Goal: Information Seeking & Learning: Learn about a topic

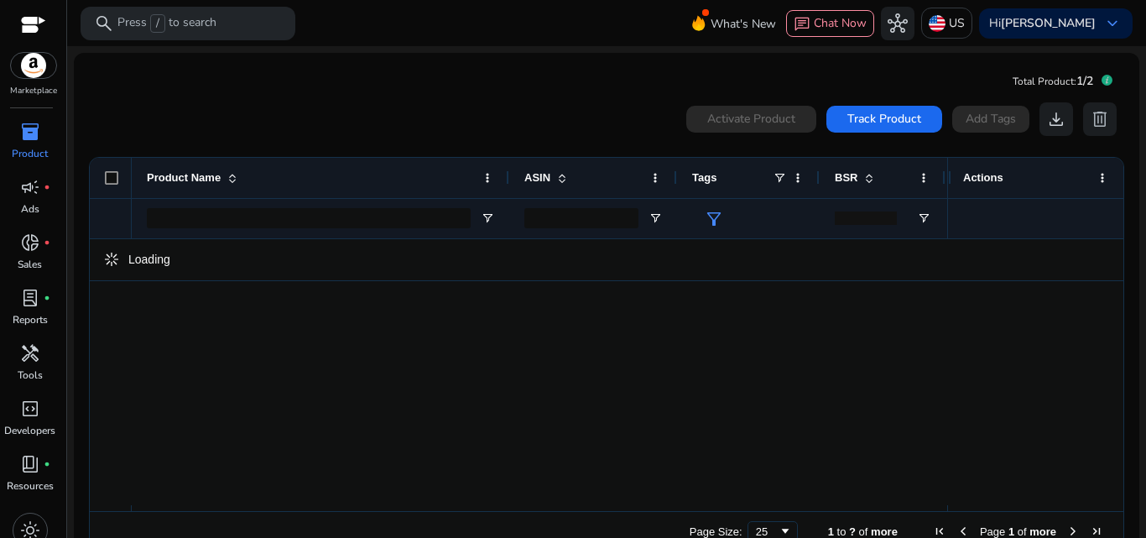
click at [23, 132] on span "inventory_2" at bounding box center [30, 132] width 20 height 20
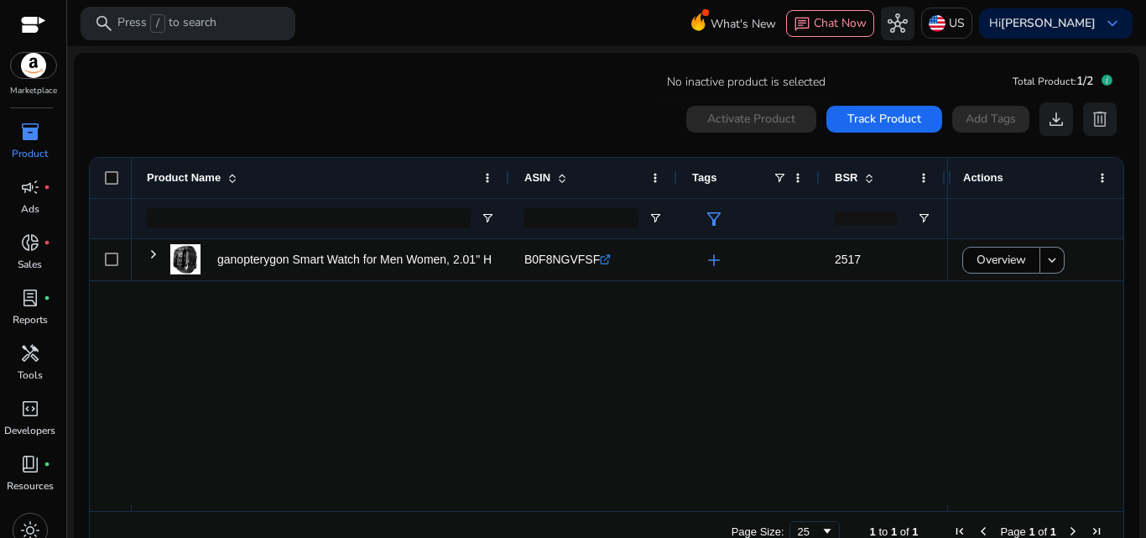
click at [758, 116] on div "Activate Product" at bounding box center [751, 119] width 130 height 27
click at [966, 115] on div "Activate Product Track Product Add Tags download delete" at bounding box center [905, 119] width 439 height 34
click at [1091, 120] on app-icon-holder "delete" at bounding box center [1100, 119] width 34 height 34
click at [1088, 132] on app-icon-holder "delete" at bounding box center [1100, 119] width 34 height 34
drag, startPoint x: 1090, startPoint y: 121, endPoint x: 1093, endPoint y: 138, distance: 17.1
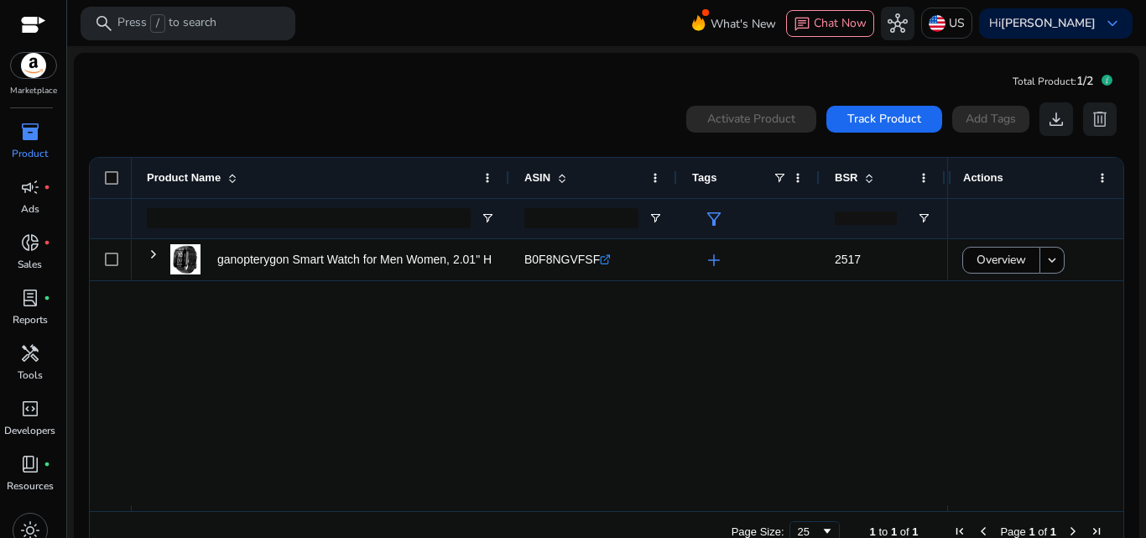
click at [1091, 132] on app-icon-holder "delete" at bounding box center [1100, 119] width 34 height 34
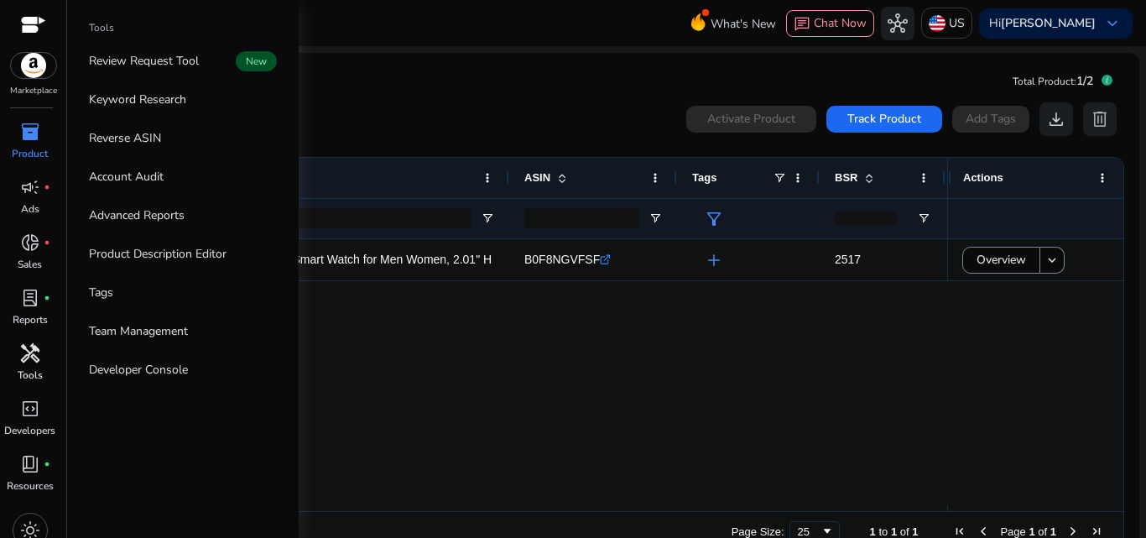
click at [33, 357] on span "handyman" at bounding box center [30, 353] width 20 height 20
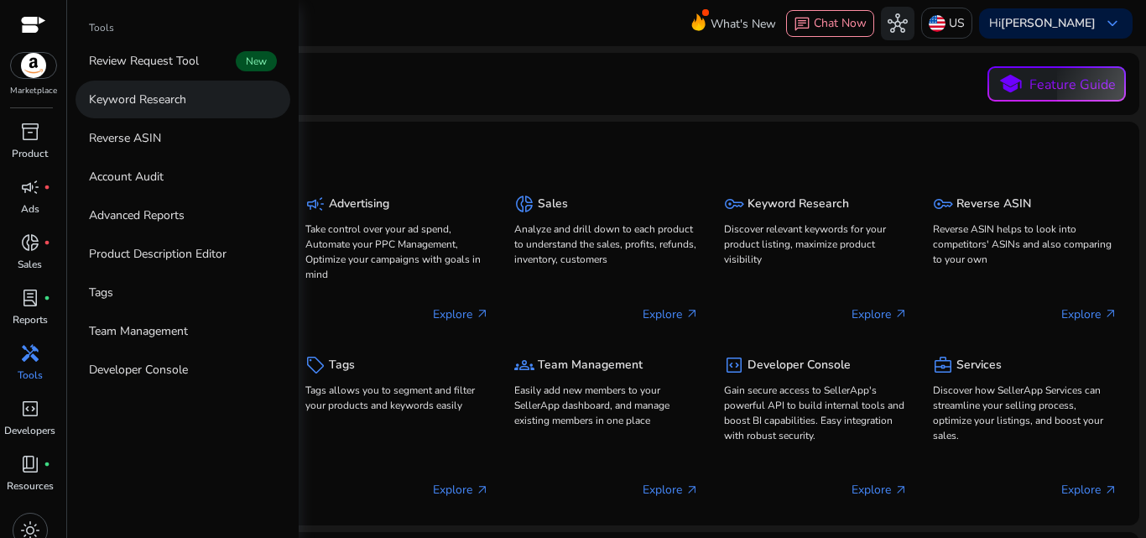
click at [178, 108] on link "Keyword Research" at bounding box center [182, 100] width 215 height 38
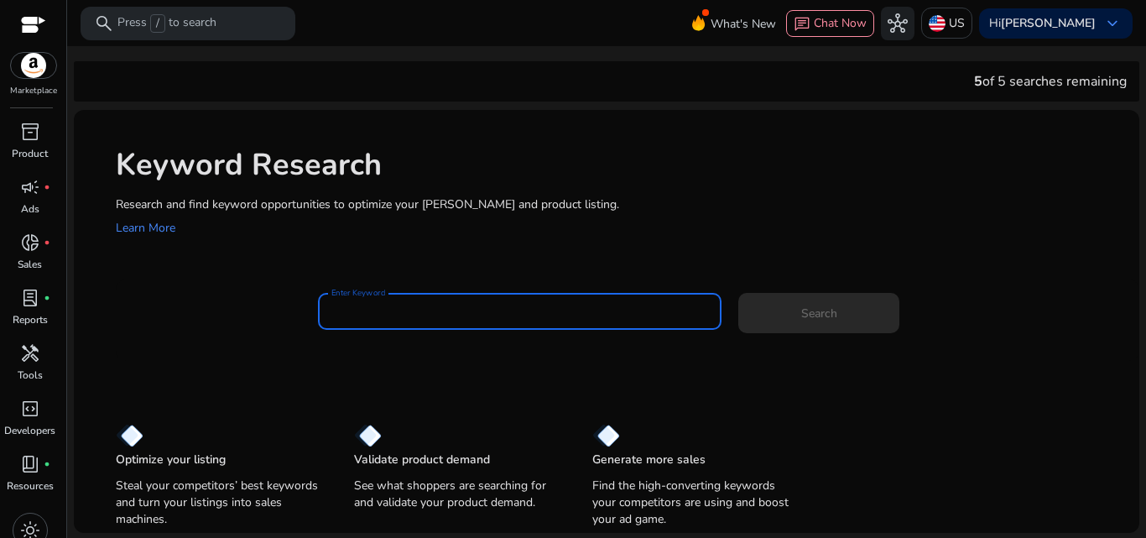
click at [421, 316] on input "Enter Keyword" at bounding box center [519, 311] width 377 height 18
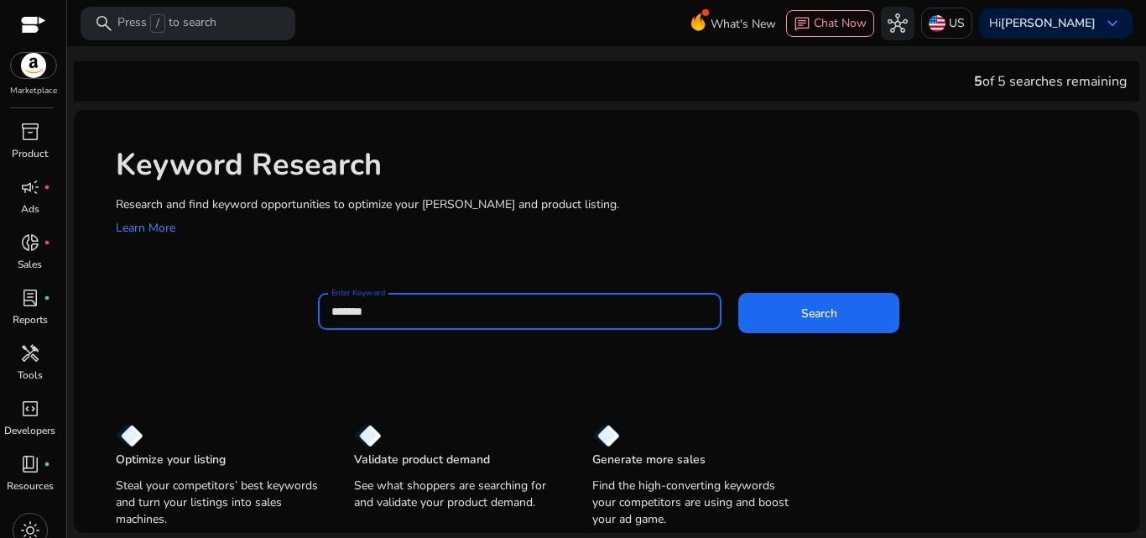
type input "*******"
click at [738, 293] on button "Search" at bounding box center [818, 313] width 161 height 40
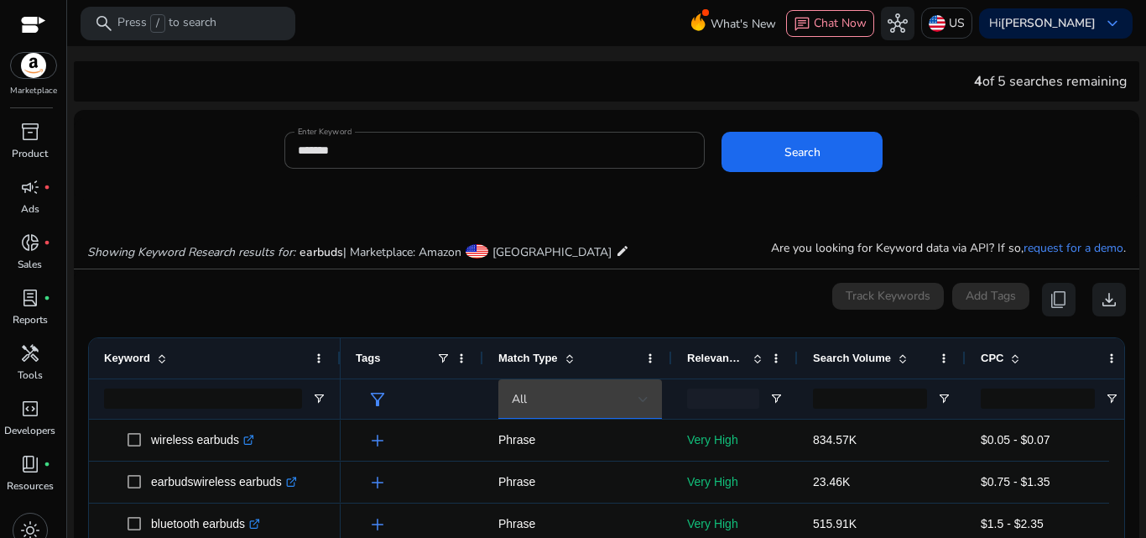
click at [643, 403] on div at bounding box center [643, 399] width 10 height 20
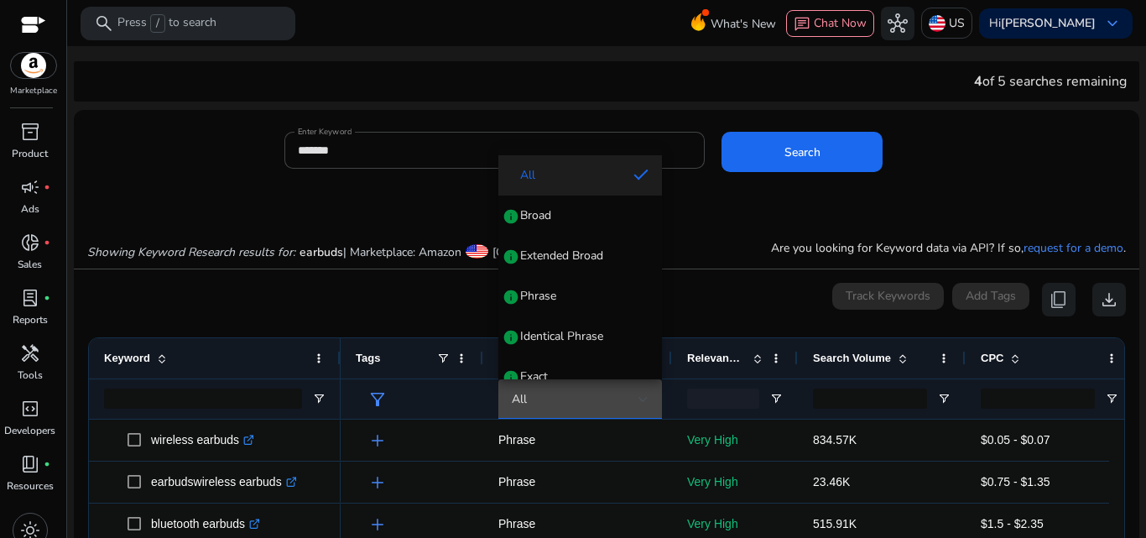
click at [692, 290] on div at bounding box center [573, 269] width 1146 height 538
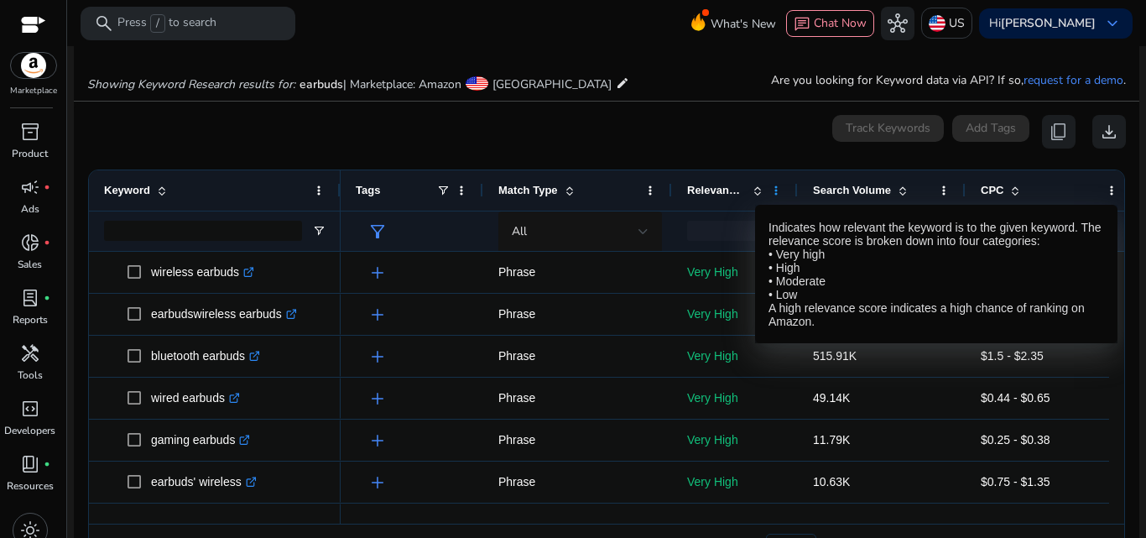
click at [770, 188] on span at bounding box center [775, 190] width 13 height 13
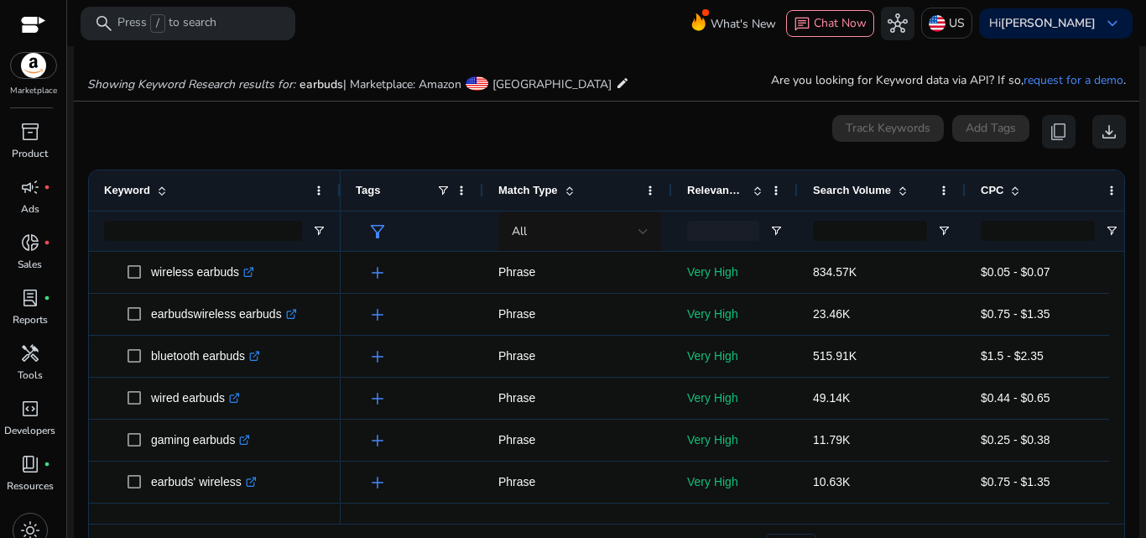
click at [574, 48] on div at bounding box center [606, 47] width 1079 height 3
click at [23, 355] on span "handyman" at bounding box center [30, 353] width 20 height 20
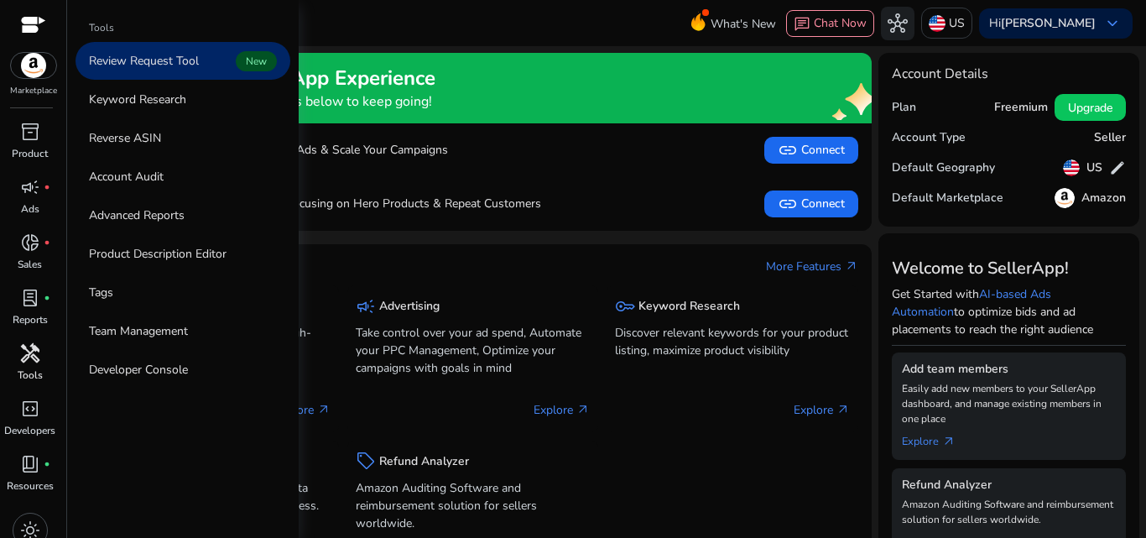
click at [17, 365] on div "handyman" at bounding box center [30, 353] width 47 height 27
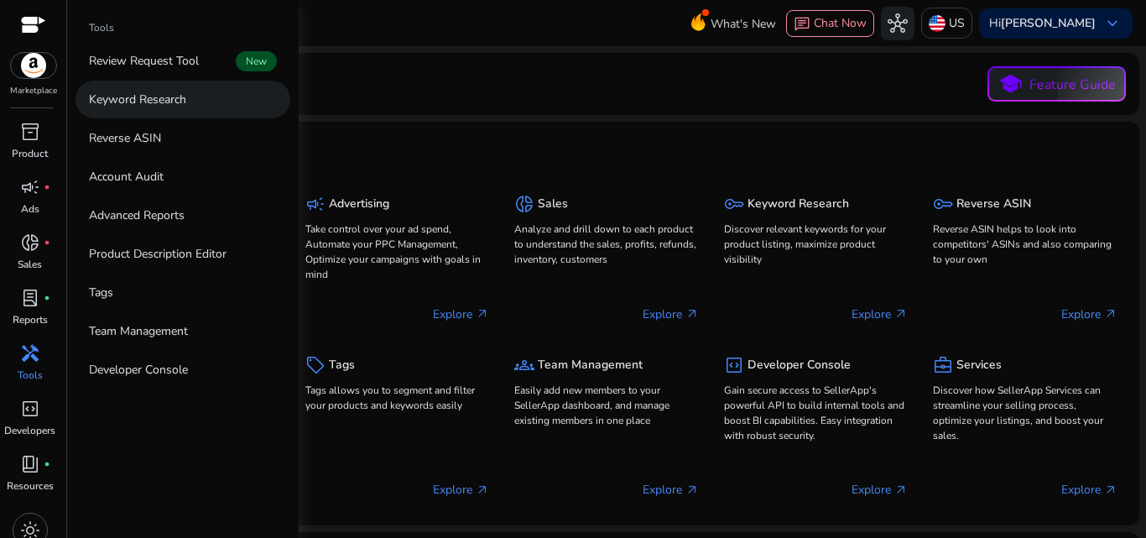
drag, startPoint x: 172, startPoint y: 104, endPoint x: 175, endPoint y: 117, distance: 13.0
click at [173, 104] on p "Keyword Research" at bounding box center [137, 100] width 97 height 18
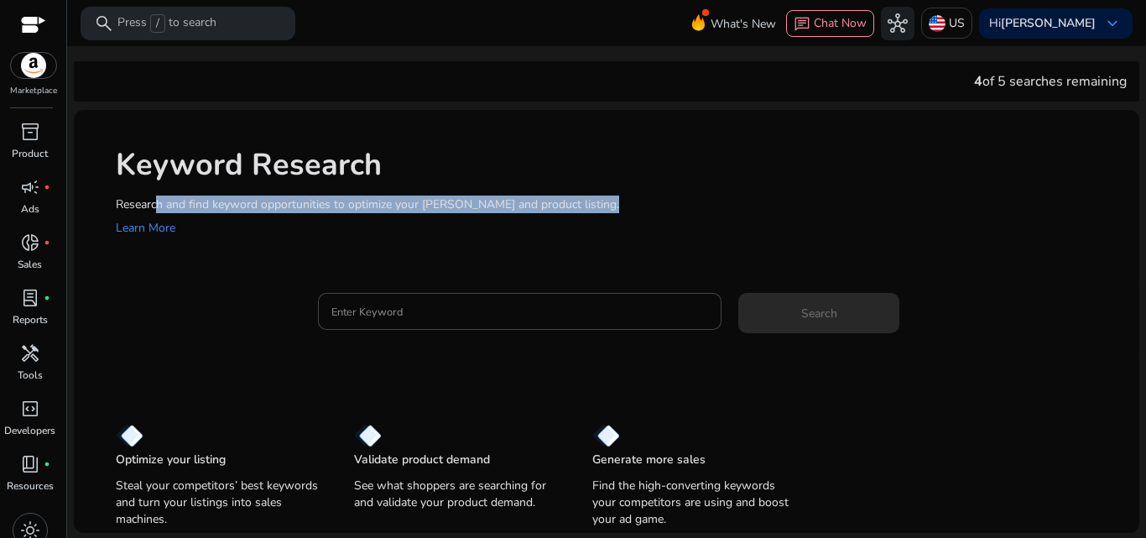
drag, startPoint x: 577, startPoint y: 206, endPoint x: 749, endPoint y: 200, distance: 172.1
click at [738, 200] on p "Research and find keyword opportunities to optimize your [PERSON_NAME] and prod…" at bounding box center [619, 204] width 1007 height 18
click at [724, 203] on p "Research and find keyword opportunities to optimize your [PERSON_NAME] and prod…" at bounding box center [619, 204] width 1007 height 18
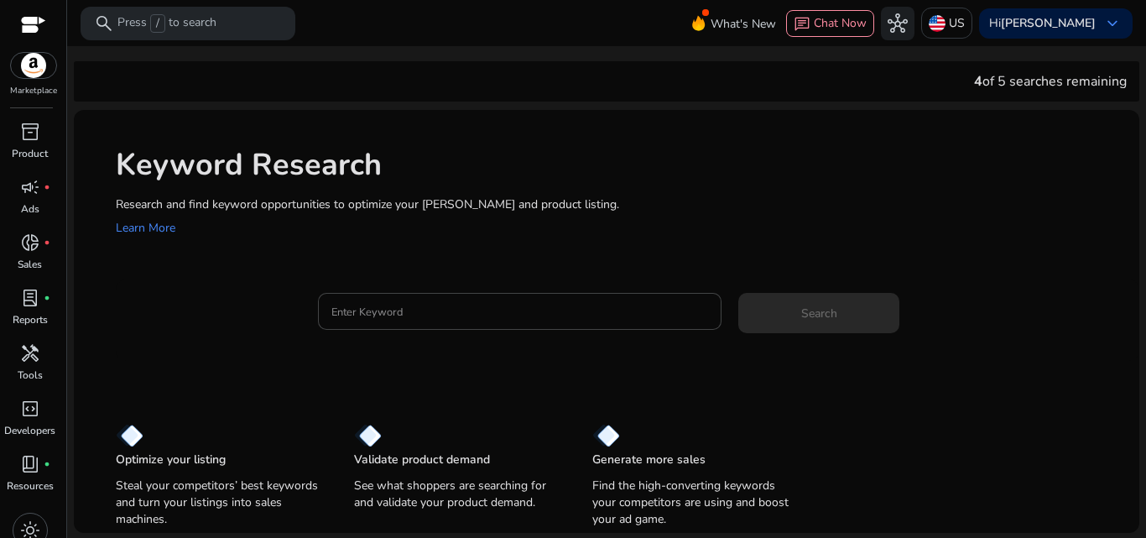
click at [653, 226] on div "Research and find keyword opportunities to optimize your ad campaigns and produ…" at bounding box center [619, 216] width 1007 height 43
click at [539, 204] on p "Research and find keyword opportunities to optimize your [PERSON_NAME] and prod…" at bounding box center [619, 204] width 1007 height 18
click at [693, 205] on p "Research and find keyword opportunities to optimize your [PERSON_NAME] and prod…" at bounding box center [619, 204] width 1007 height 18
click at [491, 309] on input "Enter Keyword" at bounding box center [519, 311] width 377 height 18
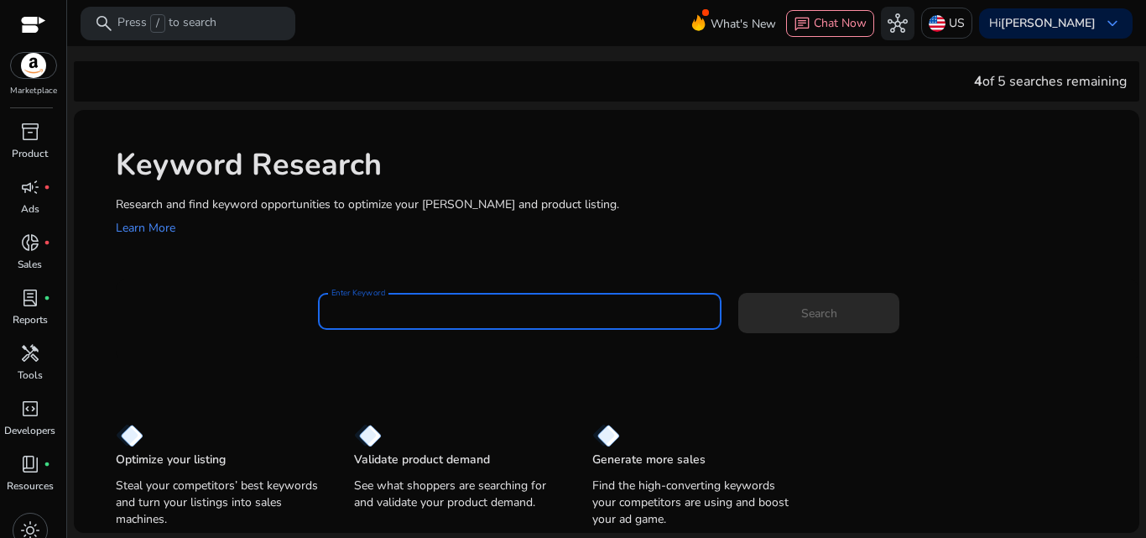
click at [552, 247] on div "Keyword Research Research and find keyword opportunities to optimize your ad ca…" at bounding box center [606, 190] width 1065 height 161
